Goal: Navigation & Orientation: Find specific page/section

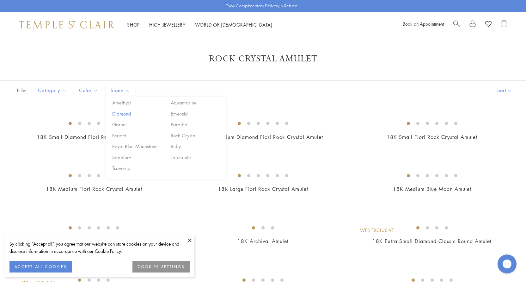
click at [123, 114] on button "Diamond" at bounding box center [138, 113] width 54 height 7
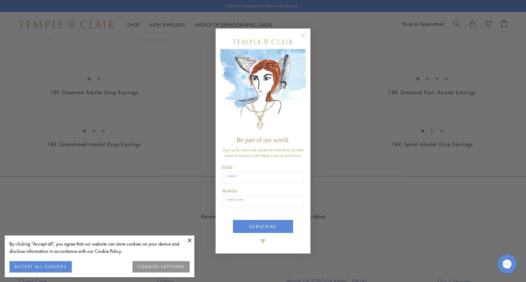
scroll to position [1002, 0]
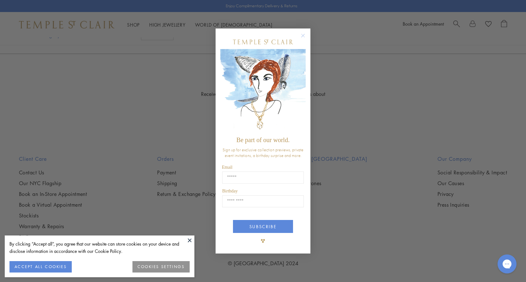
click at [302, 37] on circle "Close dialog" at bounding box center [303, 36] width 8 height 8
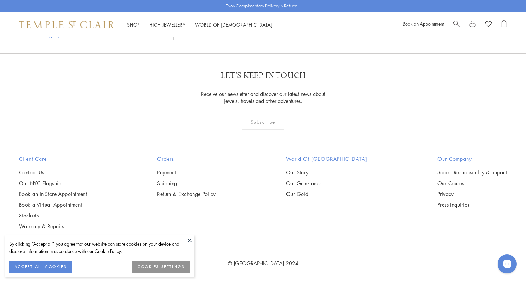
scroll to position [3390, 0]
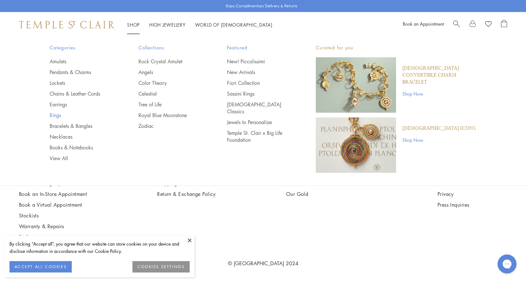
click at [54, 115] on link "Rings" at bounding box center [82, 115] width 64 height 7
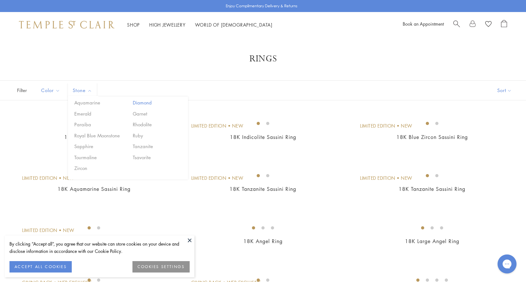
click at [141, 103] on button "Diamond" at bounding box center [158, 102] width 54 height 7
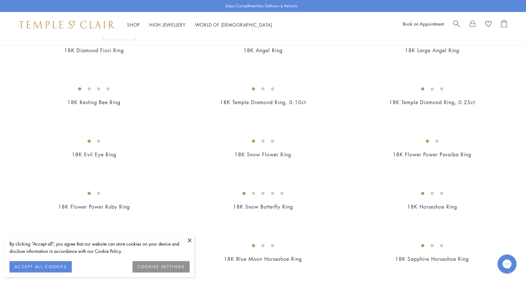
scroll to position [87, 0]
click at [190, 241] on button at bounding box center [189, 239] width 9 height 9
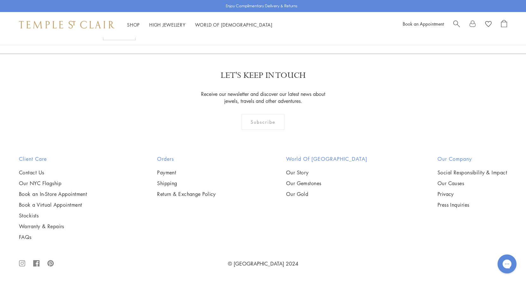
scroll to position [1798, 0]
